Goal: Find specific page/section: Find specific page/section

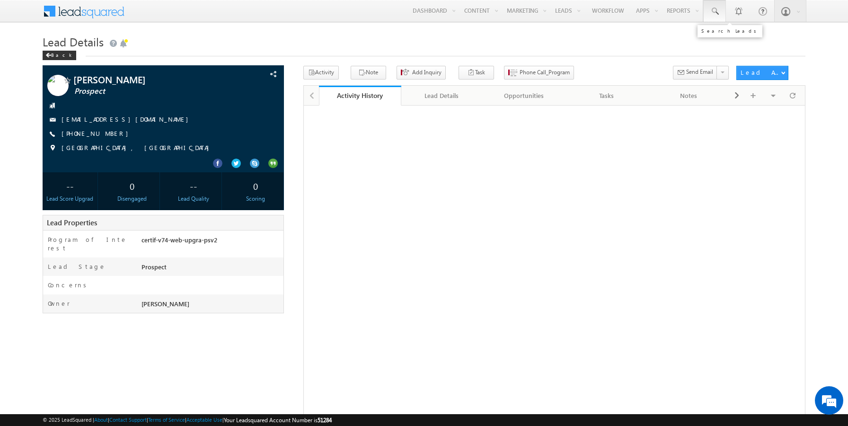
click at [719, 14] on link at bounding box center [714, 11] width 23 height 22
paste input "9807101046"
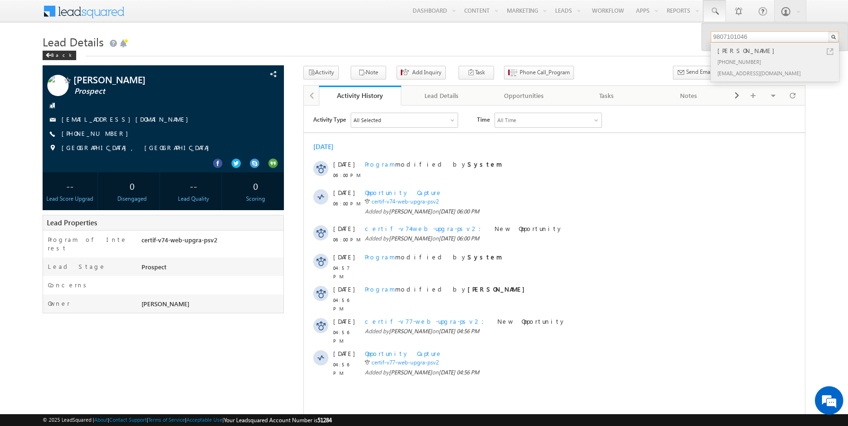
type input "9807101046"
click at [830, 53] on link at bounding box center [829, 51] width 7 height 7
